Goal: Transaction & Acquisition: Purchase product/service

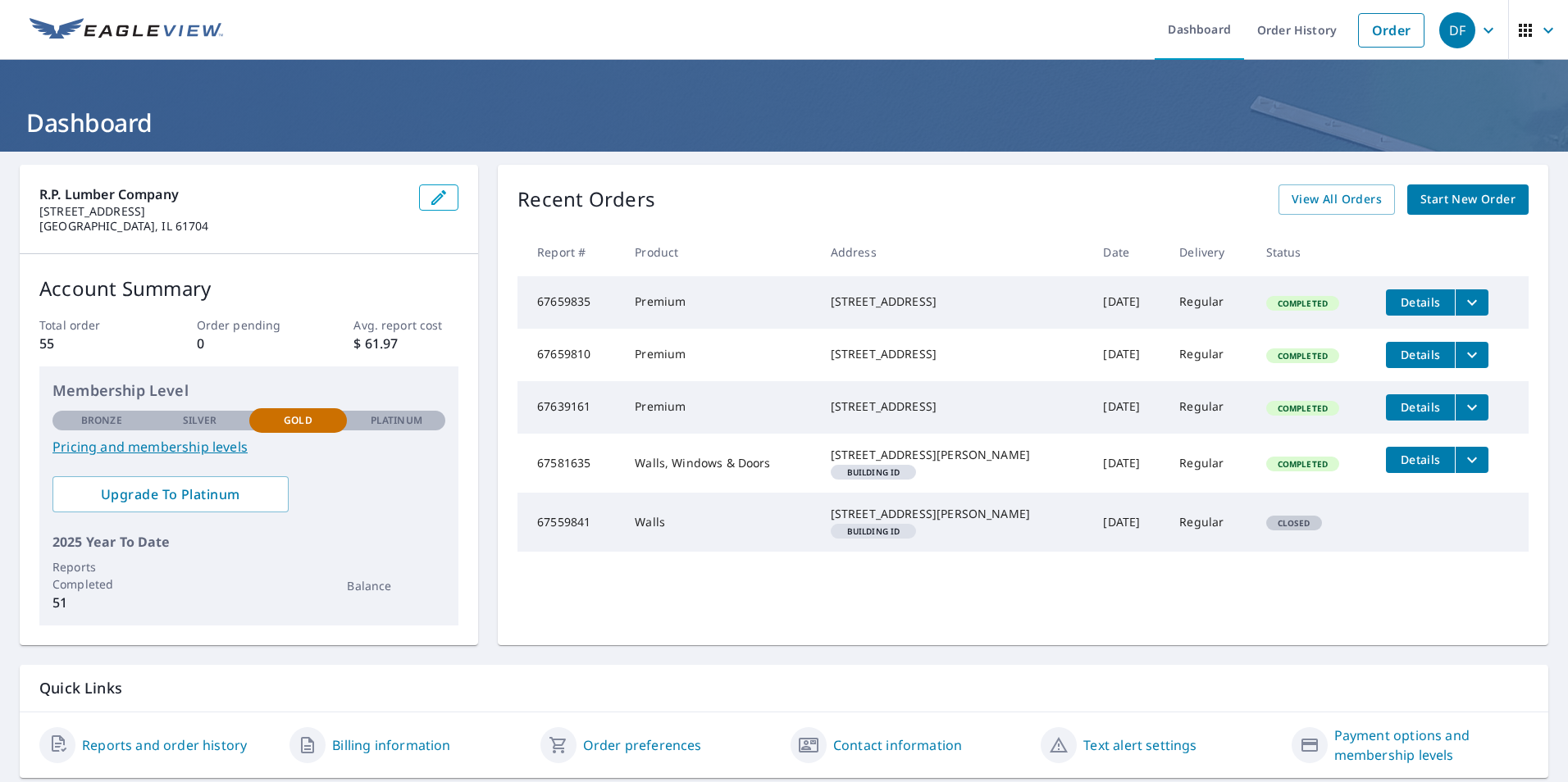
click at [1451, 202] on span "Start New Order" at bounding box center [1468, 199] width 95 height 21
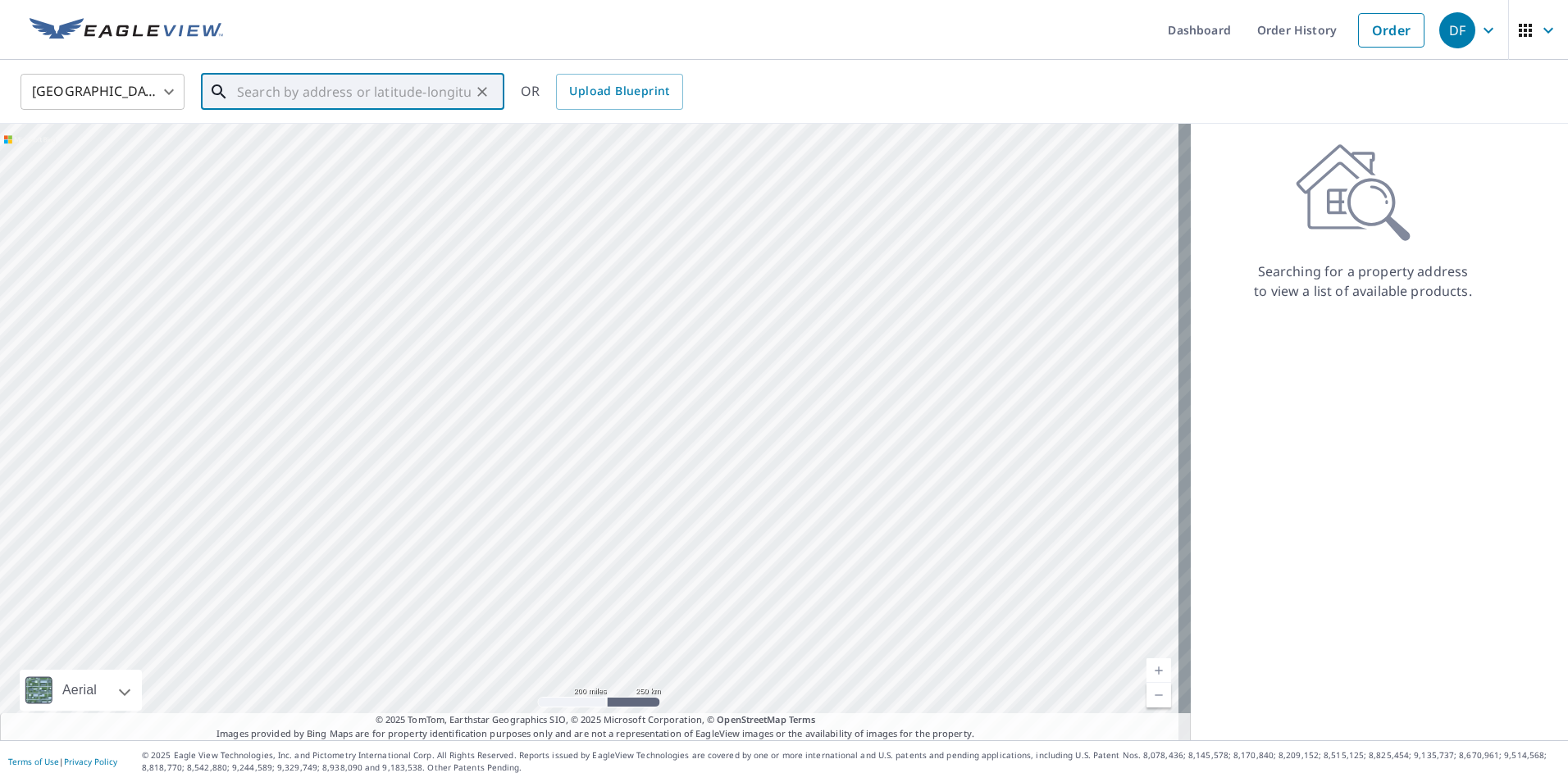
click at [246, 87] on input "text" at bounding box center [354, 92] width 234 height 46
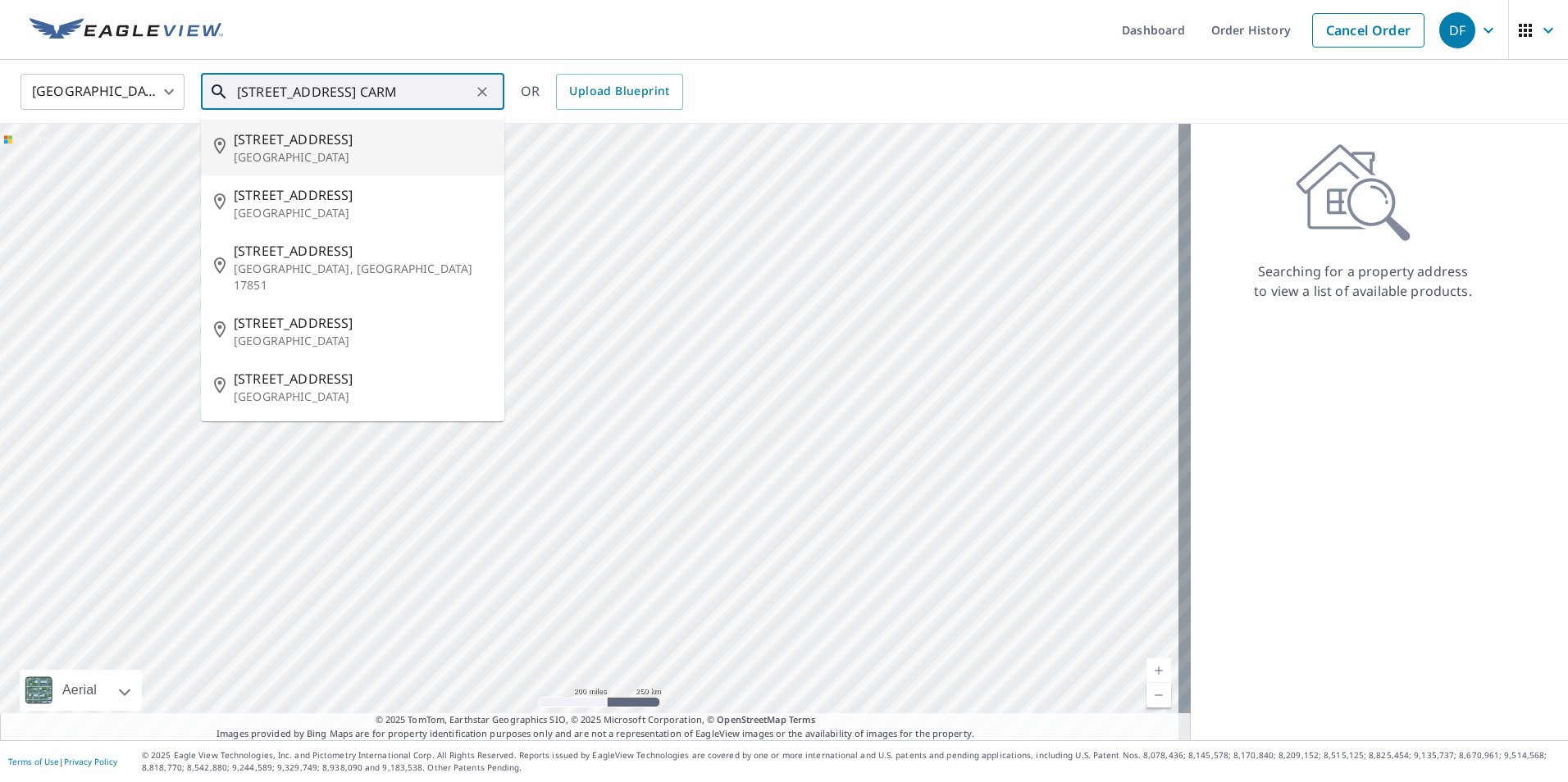
click at [291, 153] on p "[GEOGRAPHIC_DATA]" at bounding box center [363, 158] width 258 height 16
type input "[STREET_ADDRESS]"
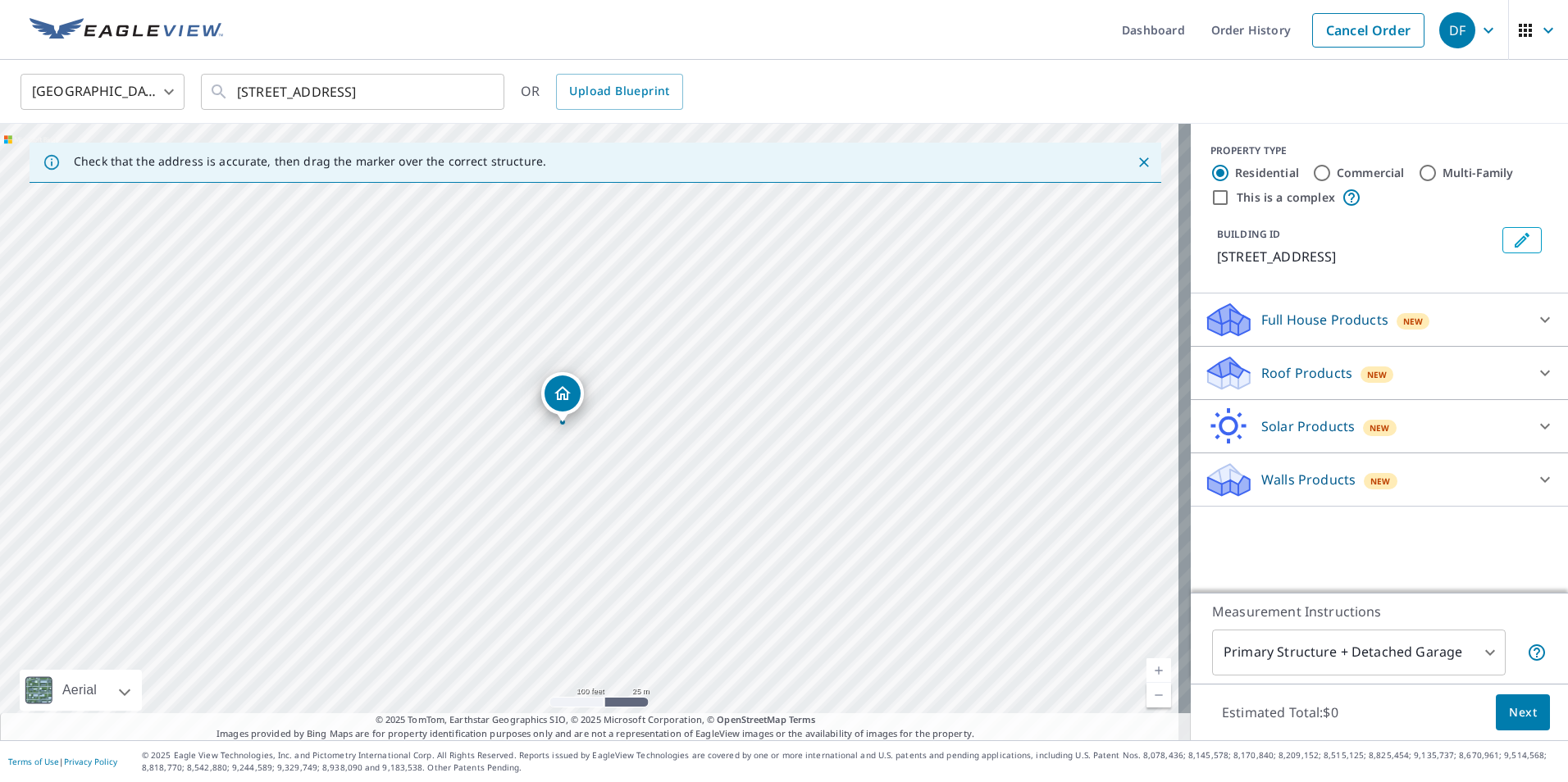
click at [1535, 372] on icon at bounding box center [1545, 373] width 20 height 20
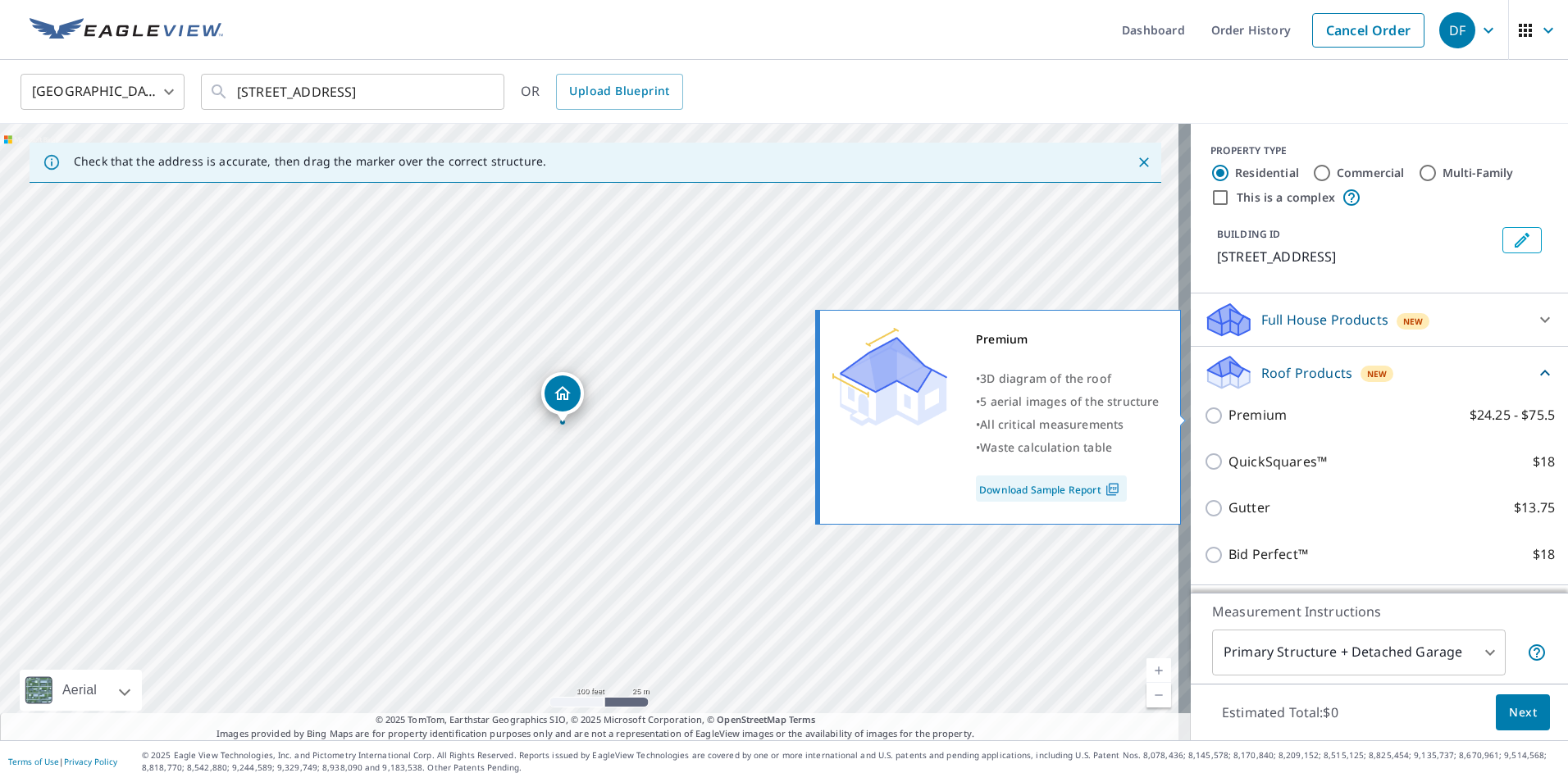
click at [1260, 411] on p "Premium" at bounding box center [1257, 414] width 58 height 21
click at [1228, 411] on input "Premium $24.25 - $75.5" at bounding box center [1216, 415] width 25 height 20
checkbox input "true"
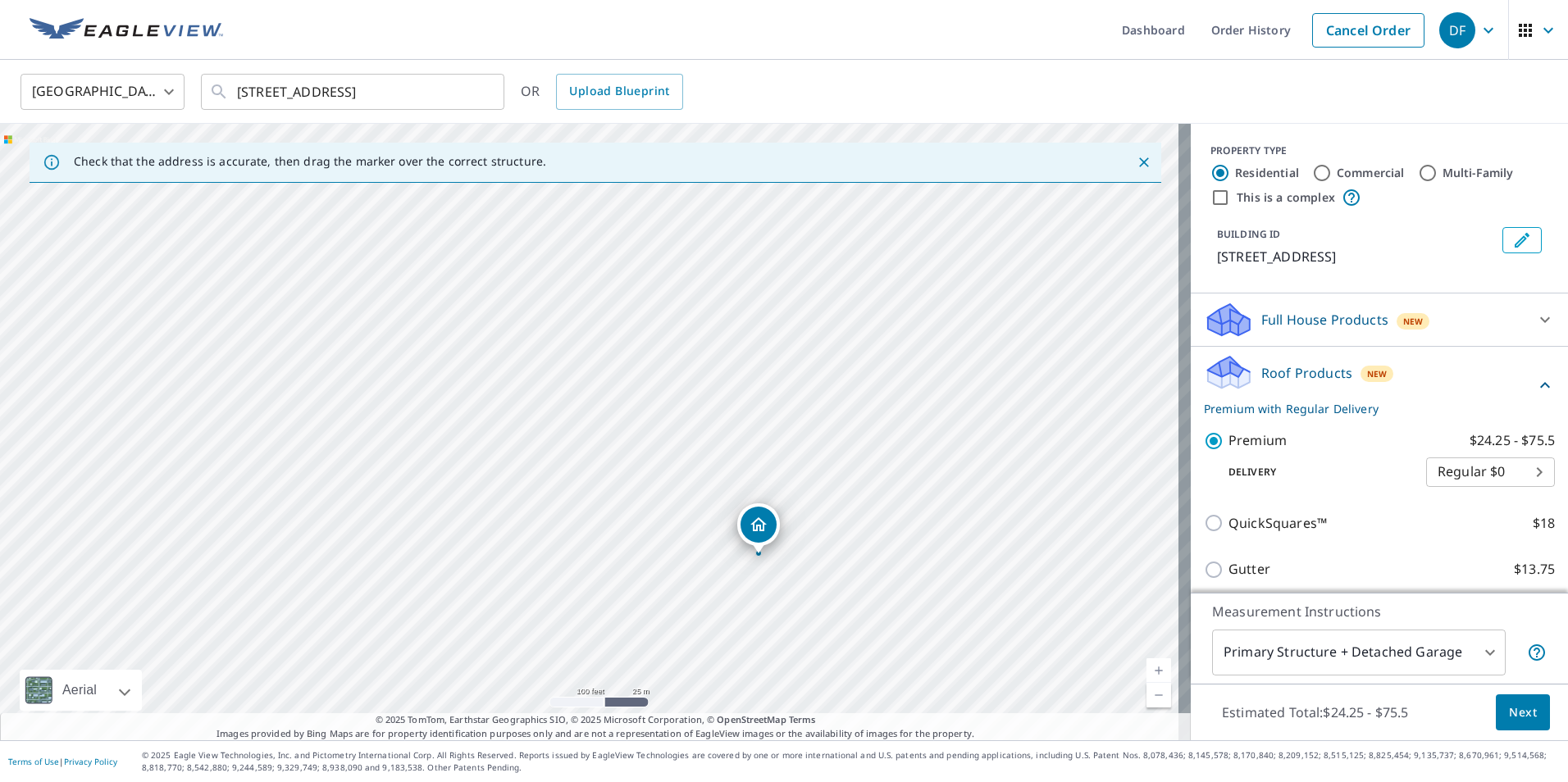
click at [1314, 172] on input "Commercial" at bounding box center [1322, 173] width 20 height 20
radio input "true"
type input "4"
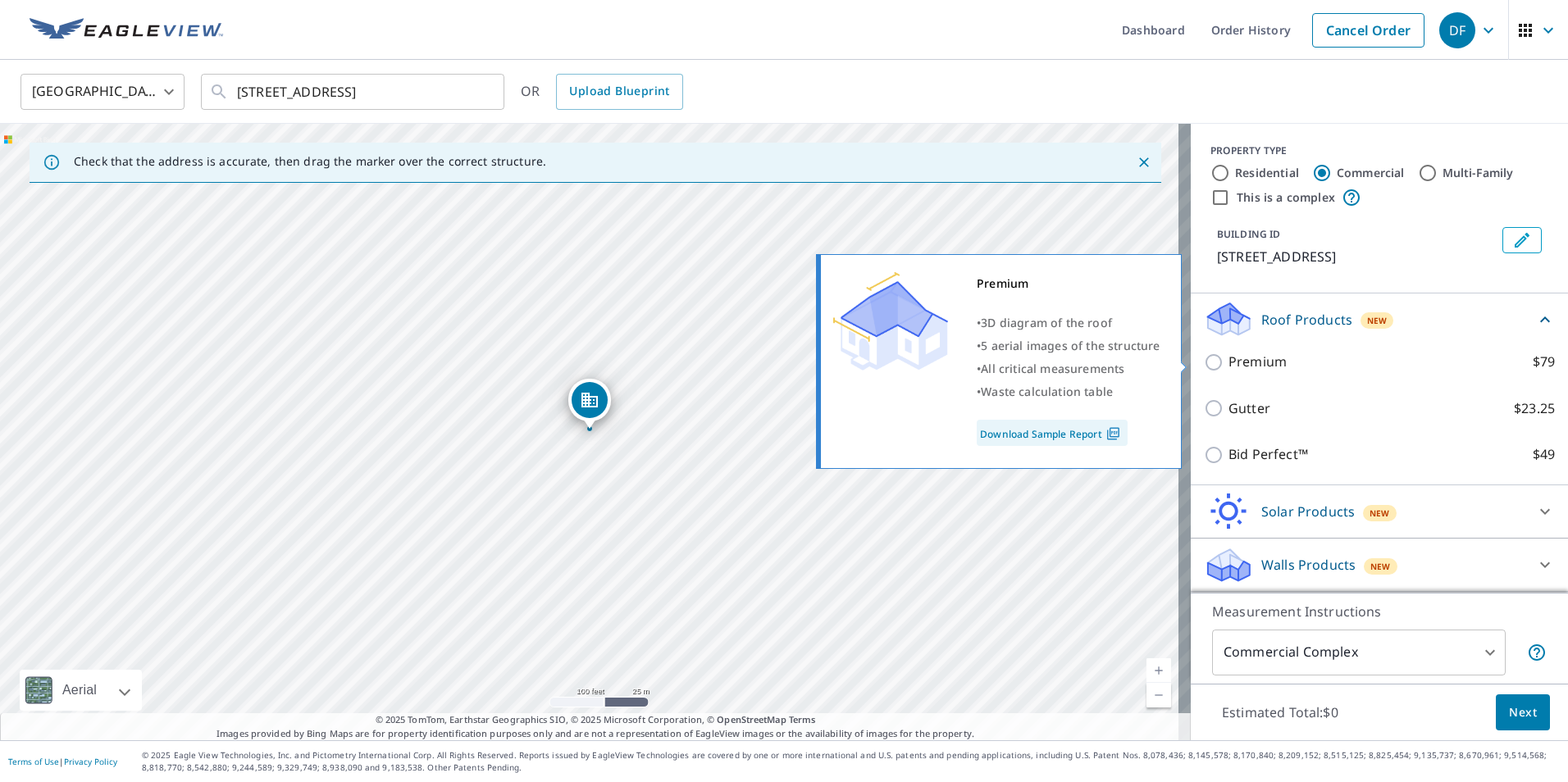
click at [1240, 362] on p "Premium" at bounding box center [1257, 362] width 58 height 21
click at [1228, 362] on input "Premium $79" at bounding box center [1216, 363] width 25 height 20
checkbox input "true"
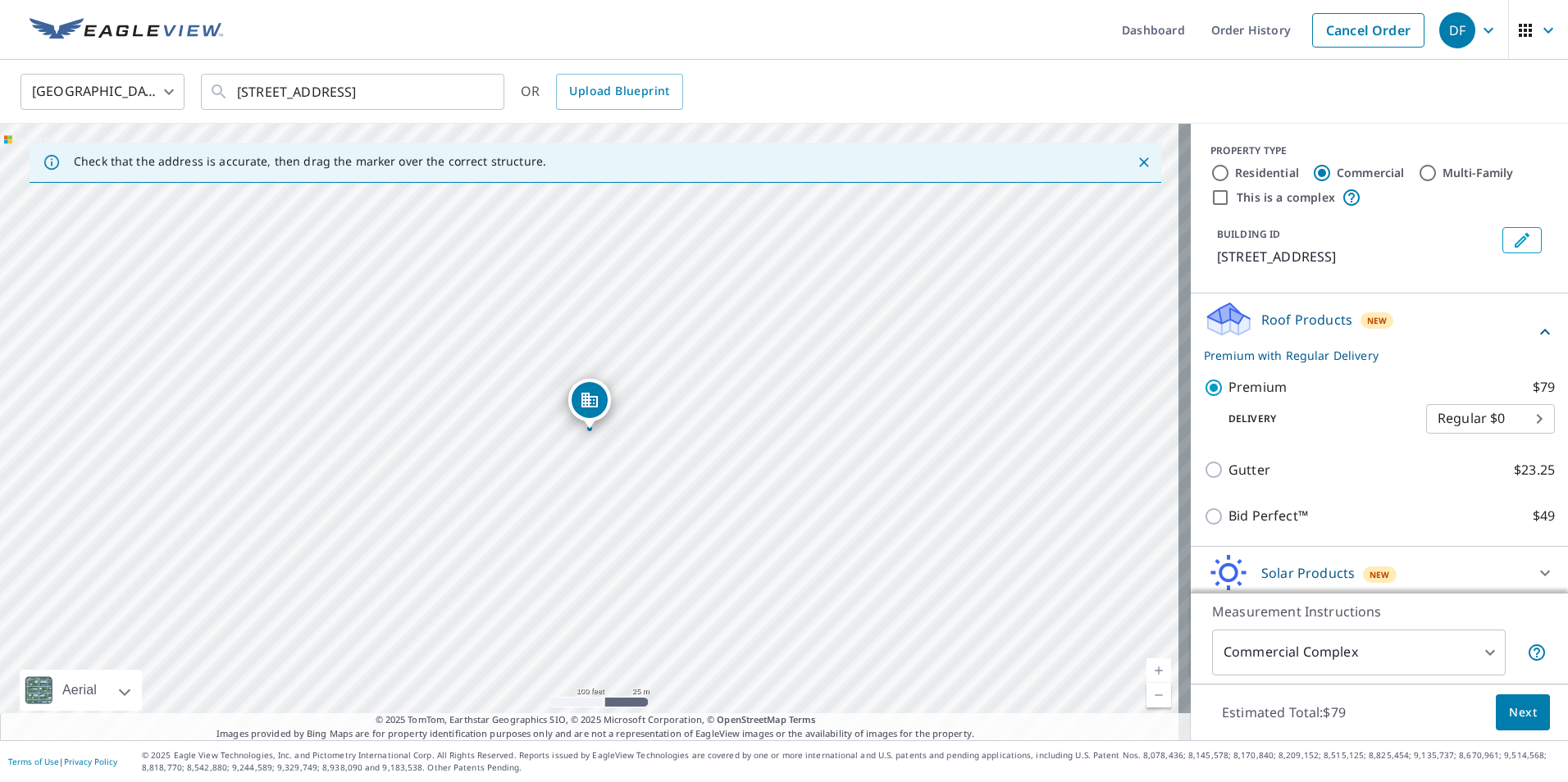
click at [1524, 721] on span "Next" at bounding box center [1523, 712] width 28 height 21
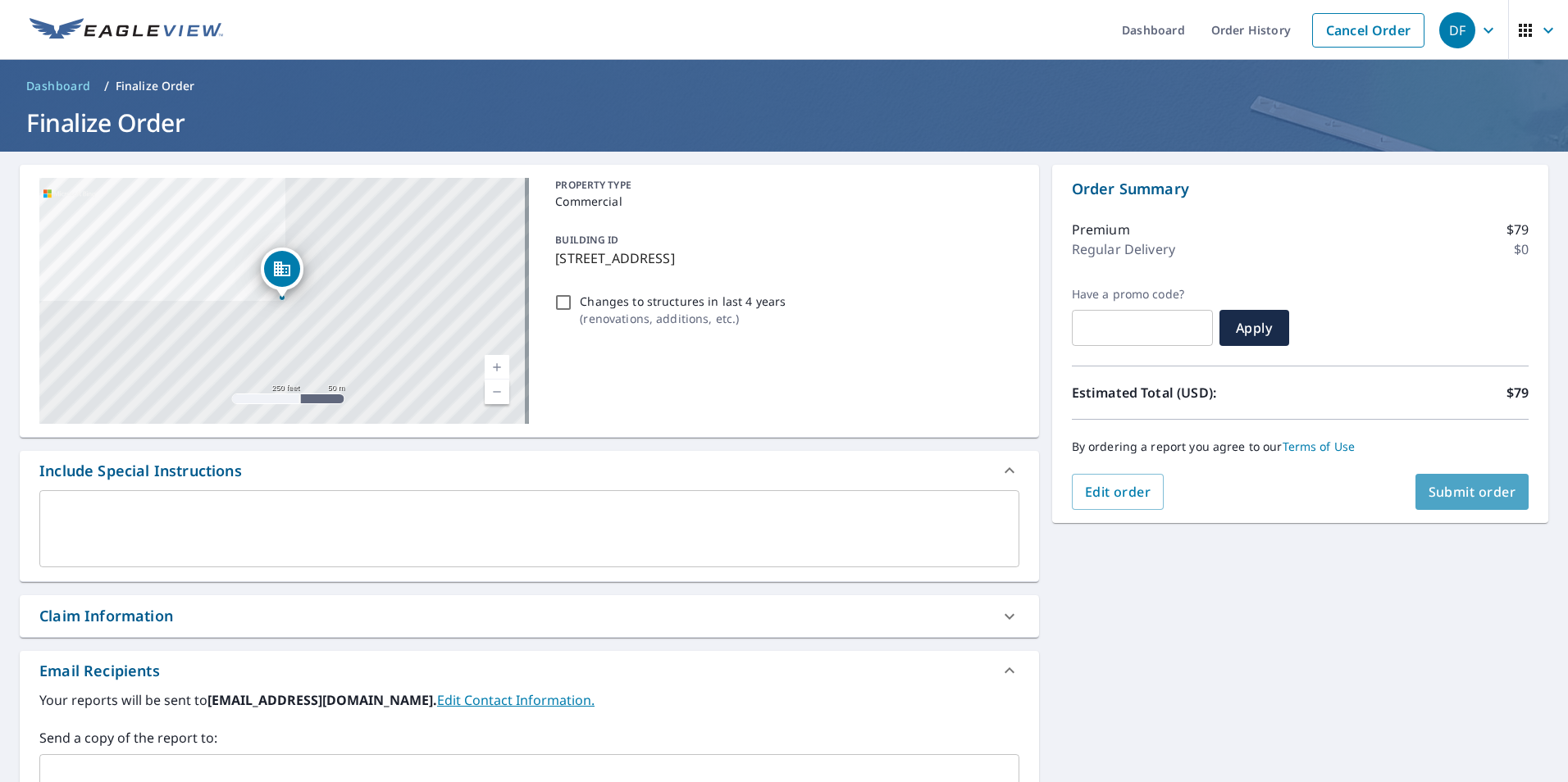
click at [1469, 499] on span "Submit order" at bounding box center [1472, 492] width 88 height 18
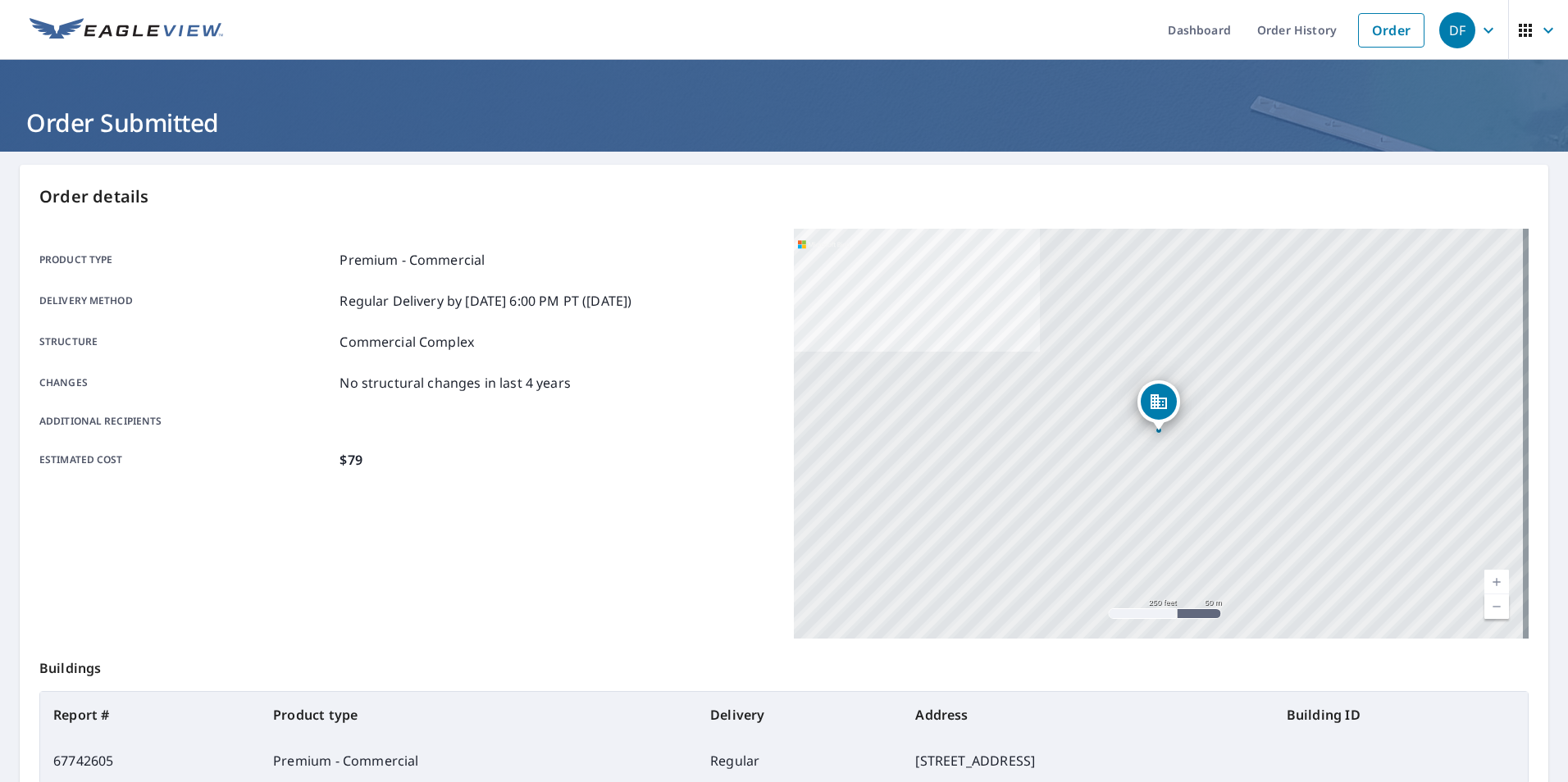
click at [311, 616] on div "Product type Premium - Commercial Delivery method Regular Delivery by [DATE] 6:…" at bounding box center [406, 433] width 735 height 409
click at [1198, 29] on link "Dashboard" at bounding box center [1199, 30] width 89 height 60
